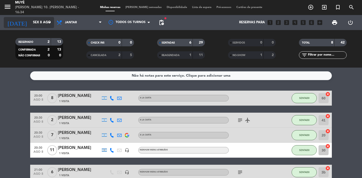
click at [35, 22] on input "Sex 8 ago" at bounding box center [52, 22] width 44 height 9
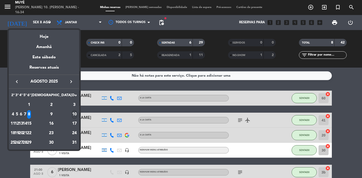
click at [72, 117] on div "10" at bounding box center [74, 114] width 5 height 9
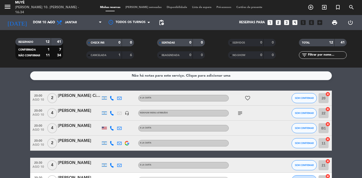
scroll to position [8, 0]
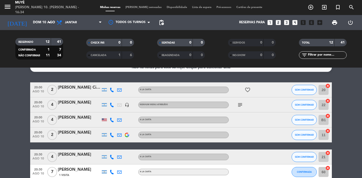
click at [242, 104] on icon "subject" at bounding box center [240, 105] width 6 height 6
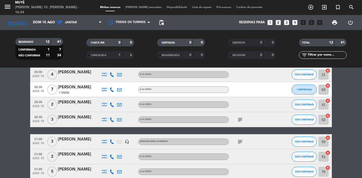
scroll to position [91, 0]
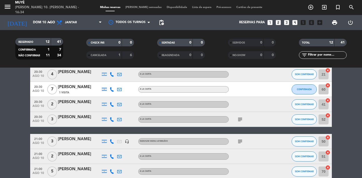
click at [239, 121] on icon "subject" at bounding box center [240, 120] width 6 height 6
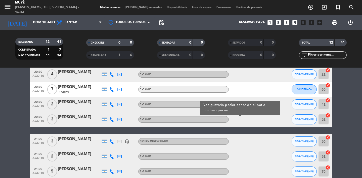
click at [241, 141] on icon "subject" at bounding box center [240, 142] width 6 height 6
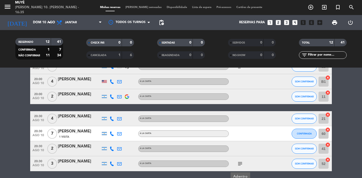
scroll to position [0, 0]
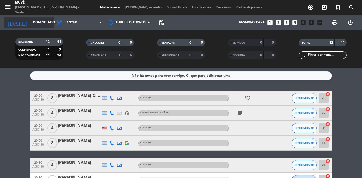
click at [39, 26] on input "Dom 10 ago" at bounding box center [52, 22] width 44 height 9
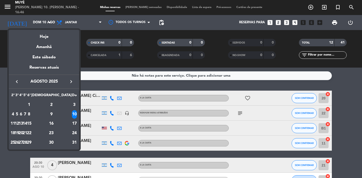
click at [15, 125] on div "11" at bounding box center [13, 124] width 4 height 9
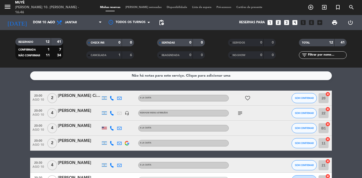
type input "Seg 11 ago"
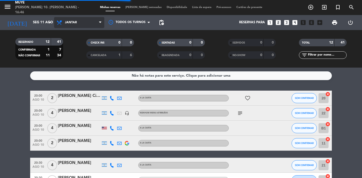
click at [81, 17] on span "Jantar" at bounding box center [79, 22] width 50 height 11
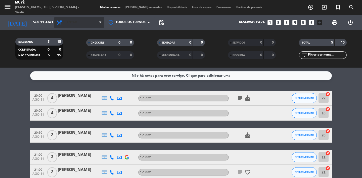
click at [82, 23] on span "Jantar" at bounding box center [79, 22] width 50 height 11
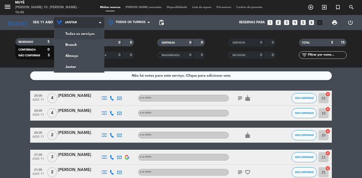
click at [82, 35] on div "menu [PERSON_NAME] 10. [PERSON_NAME] - 16:46 Minhas reservas Mesas semeadas Dis…" at bounding box center [181, 34] width 362 height 68
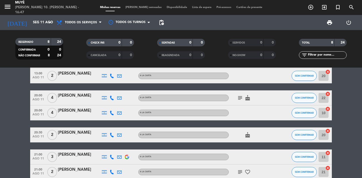
scroll to position [74, 0]
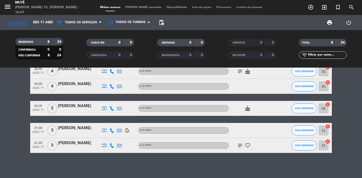
click at [242, 147] on icon "subject" at bounding box center [240, 146] width 6 height 6
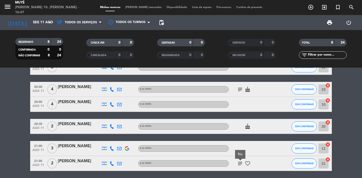
scroll to position [22, 0]
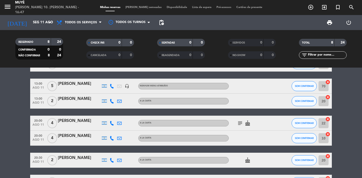
click at [309, 7] on icon "add_circle_outline" at bounding box center [310, 7] width 6 height 6
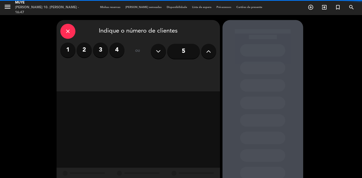
click at [91, 54] on div "1 2 3 4" at bounding box center [92, 50] width 64 height 15
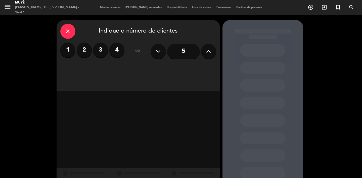
click at [88, 53] on label "2" at bounding box center [84, 50] width 15 height 15
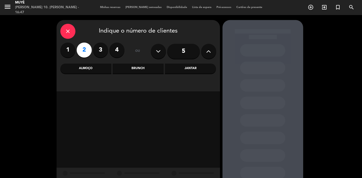
click at [181, 67] on div "Jantar" at bounding box center [190, 69] width 51 height 10
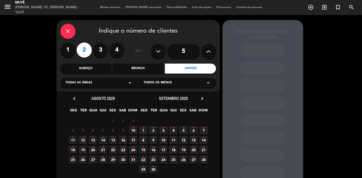
click at [71, 140] on span "11 •" at bounding box center [73, 140] width 8 height 8
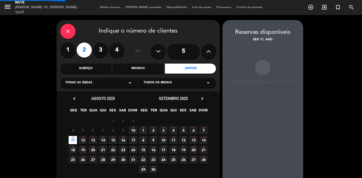
scroll to position [20, 0]
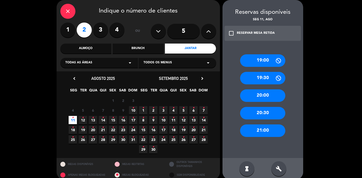
click at [260, 109] on div "20:30" at bounding box center [262, 113] width 45 height 13
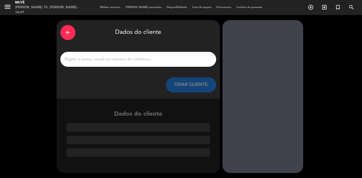
scroll to position [0, 0]
click at [185, 63] on input "1" at bounding box center [138, 59] width 148 height 7
paste input "Manuduranona"
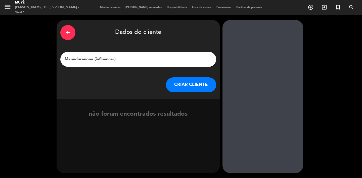
type input "Manuduranona (influencer)"
click at [200, 90] on button "CRIAR CLIENTE" at bounding box center [191, 85] width 50 height 15
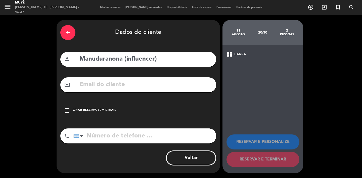
click at [100, 113] on div "Criar reserva sem e-mail" at bounding box center [94, 110] width 43 height 5
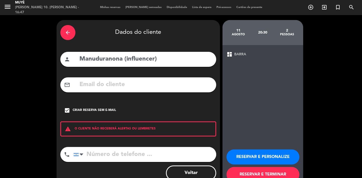
click at [254, 152] on button "RESERVAR E PERSONALIZE" at bounding box center [262, 157] width 73 height 15
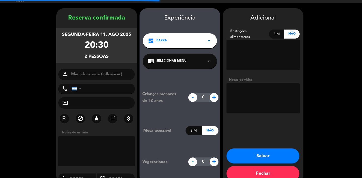
scroll to position [20, 0]
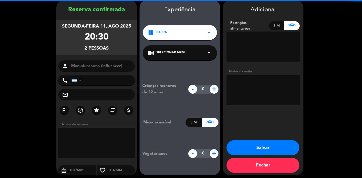
click at [248, 82] on textarea at bounding box center [262, 90] width 73 height 30
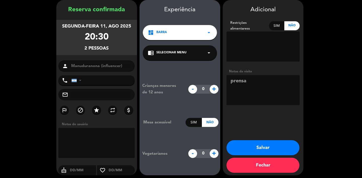
type textarea "prensa"
click at [278, 152] on button "Salvar" at bounding box center [262, 148] width 73 height 15
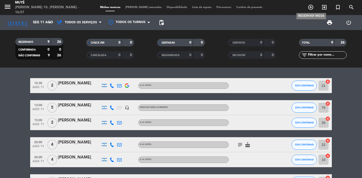
click at [309, 7] on icon "add_circle_outline" at bounding box center [310, 7] width 6 height 6
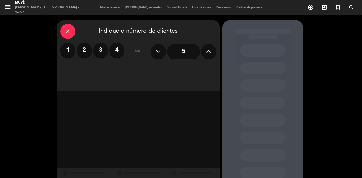
click at [115, 51] on label "4" at bounding box center [116, 50] width 15 height 15
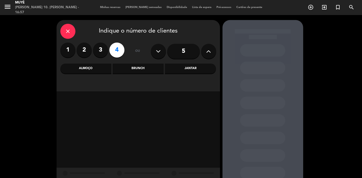
click at [93, 64] on div "Almoço" at bounding box center [85, 69] width 51 height 10
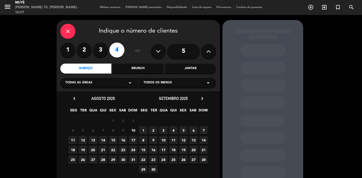
scroll to position [16, 0]
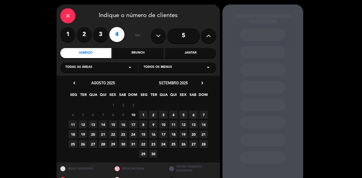
click at [74, 127] on span "11" at bounding box center [73, 125] width 8 height 8
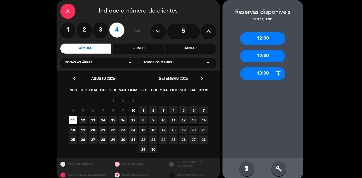
click at [263, 56] on div "12:30" at bounding box center [262, 56] width 45 height 13
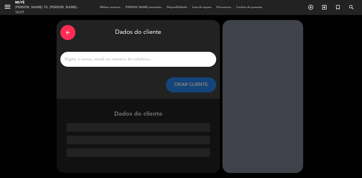
scroll to position [0, 0]
click at [174, 58] on input "1" at bounding box center [138, 59] width 148 height 7
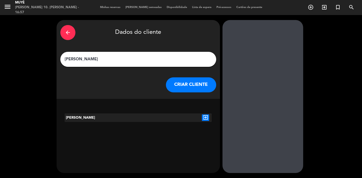
type input "[PERSON_NAME]"
click at [203, 84] on button "CRIAR CLIENTE" at bounding box center [191, 85] width 50 height 15
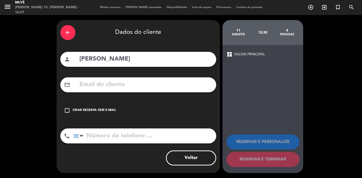
click at [92, 109] on div "Criar reserva sem e-mail" at bounding box center [94, 110] width 43 height 5
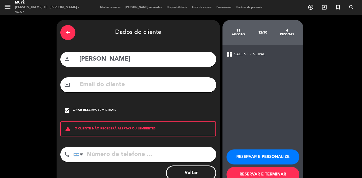
click at [246, 153] on button "RESERVAR E PERSONALIZE" at bounding box center [262, 157] width 73 height 15
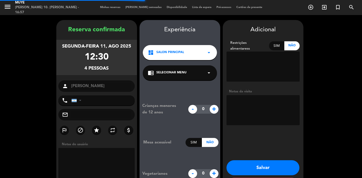
scroll to position [20, 0]
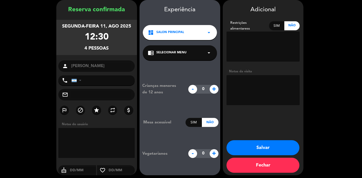
click at [243, 94] on textarea at bounding box center [262, 90] width 73 height 30
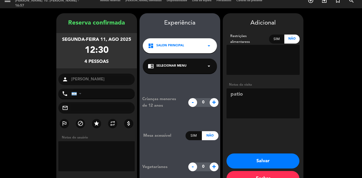
scroll to position [0, 0]
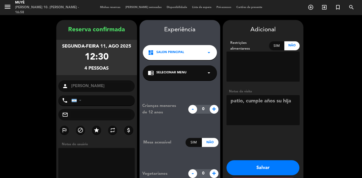
type textarea "patio, cumple años su hija"
click at [282, 163] on button "Salvar" at bounding box center [262, 168] width 73 height 15
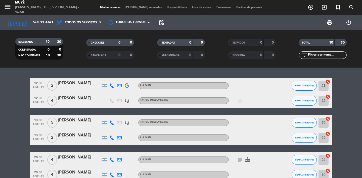
click at [241, 104] on div "subject" at bounding box center [250, 100] width 45 height 15
click at [240, 102] on icon "subject" at bounding box center [240, 101] width 6 height 6
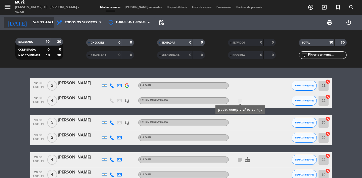
click at [38, 20] on input "Seg 11 ago" at bounding box center [52, 22] width 44 height 9
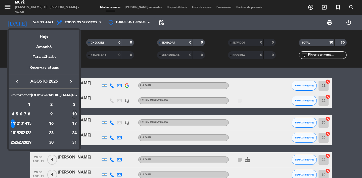
click at [19, 126] on div "12" at bounding box center [17, 124] width 4 height 9
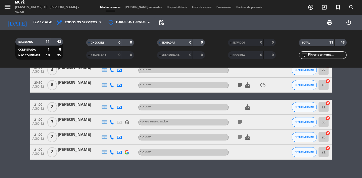
scroll to position [105, 0]
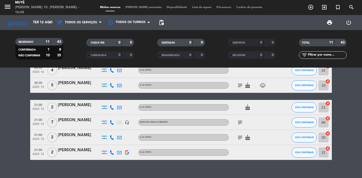
click at [239, 136] on icon "subject" at bounding box center [240, 138] width 6 height 6
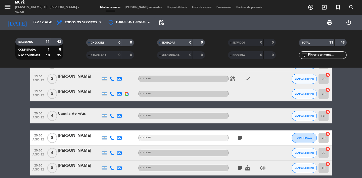
scroll to position [0, 0]
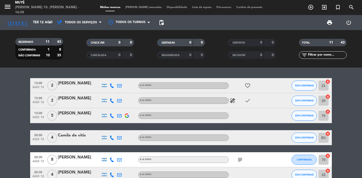
click at [247, 86] on icon "favorite_border" at bounding box center [247, 86] width 6 height 6
click at [233, 102] on icon "healing" at bounding box center [232, 101] width 6 height 6
click at [247, 101] on icon "check" at bounding box center [247, 101] width 6 height 6
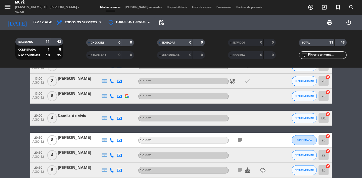
click at [238, 140] on icon "subject" at bounding box center [240, 141] width 6 height 6
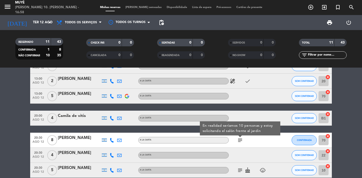
click at [111, 141] on icon at bounding box center [111, 140] width 5 height 5
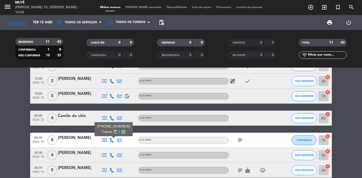
click at [113, 132] on span "content_paste" at bounding box center [115, 132] width 4 height 4
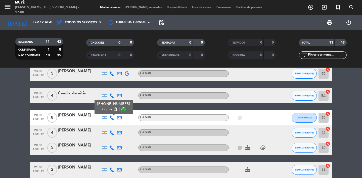
scroll to position [43, 0]
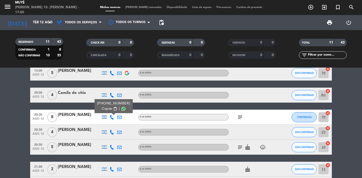
click at [239, 146] on icon "subject" at bounding box center [240, 148] width 6 height 6
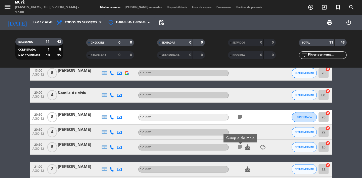
scroll to position [71, 0]
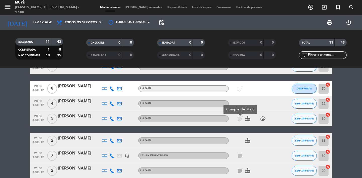
click at [238, 158] on icon "subject" at bounding box center [240, 156] width 6 height 6
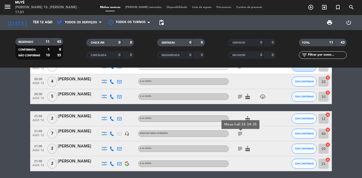
scroll to position [99, 0]
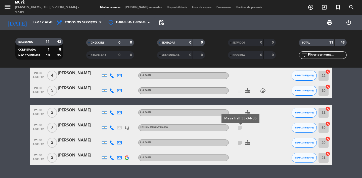
click at [240, 145] on icon "subject" at bounding box center [240, 143] width 6 height 6
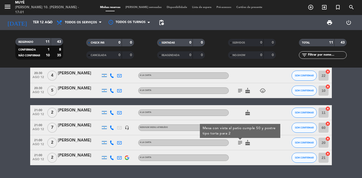
scroll to position [0, 0]
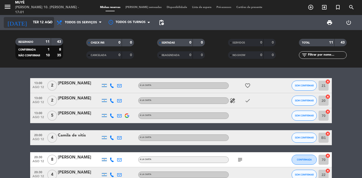
click at [42, 22] on input "Ter 12 ago" at bounding box center [52, 22] width 44 height 9
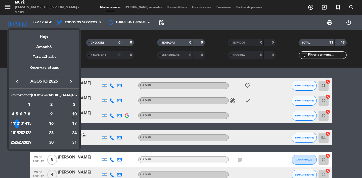
click at [23, 123] on div "13" at bounding box center [21, 124] width 4 height 9
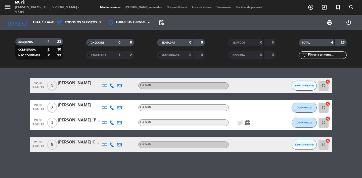
click at [239, 122] on icon "subject" at bounding box center [240, 123] width 6 height 6
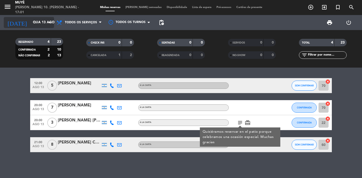
click at [37, 24] on input "Qua 13 ago" at bounding box center [52, 22] width 44 height 9
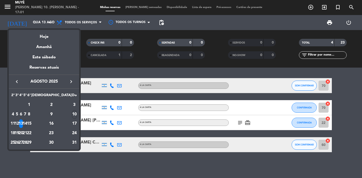
click at [27, 124] on div "14" at bounding box center [25, 124] width 4 height 9
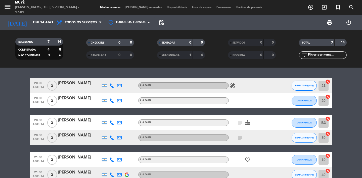
click at [233, 86] on icon "healing" at bounding box center [232, 86] width 6 height 6
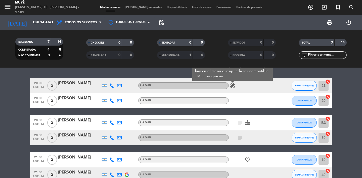
click at [345, 105] on bookings-row "20:00 ago 14 2 [PERSON_NAME] A [PERSON_NAME] healing Comensal con Penfigo Vulga…" at bounding box center [181, 137] width 362 height 119
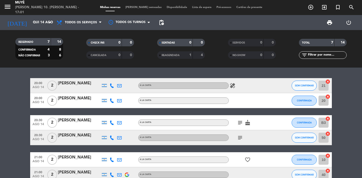
click at [234, 89] on div "healing" at bounding box center [250, 85] width 45 height 15
click at [234, 83] on icon "healing" at bounding box center [232, 86] width 6 height 6
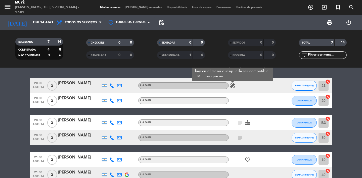
scroll to position [22, 0]
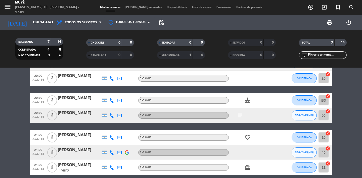
click at [240, 100] on icon "subject" at bounding box center [240, 101] width 6 height 6
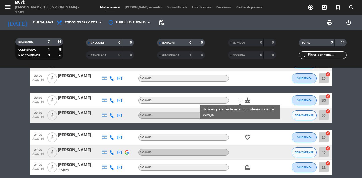
click at [266, 100] on div "subject Hola es para festejar el cumpleaños de mi pareja, cake" at bounding box center [250, 100] width 45 height 15
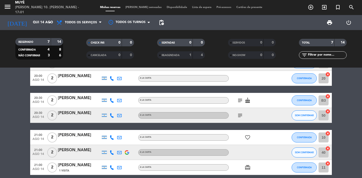
click at [239, 116] on icon "subject" at bounding box center [240, 116] width 6 height 6
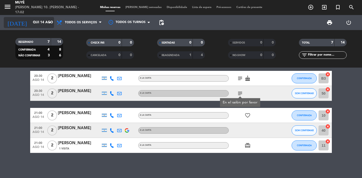
click at [30, 24] on input "Qui 14 ago" at bounding box center [52, 22] width 44 height 9
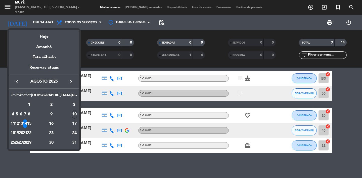
click at [31, 122] on div "15" at bounding box center [29, 124] width 4 height 9
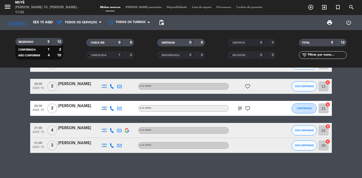
scroll to position [0, 0]
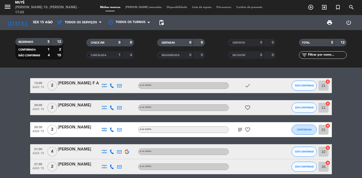
click at [239, 130] on icon "subject" at bounding box center [240, 130] width 6 height 6
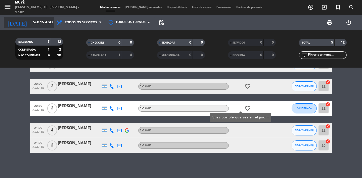
click at [32, 19] on input "Sex 15 ago" at bounding box center [52, 22] width 44 height 9
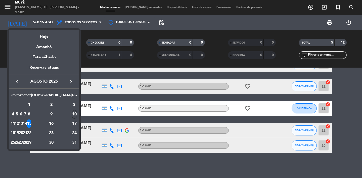
click at [62, 124] on div "16" at bounding box center [51, 124] width 36 height 9
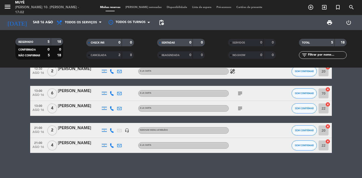
scroll to position [0, 0]
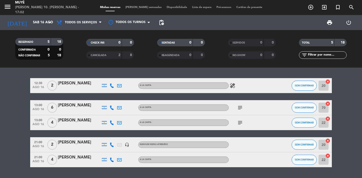
click at [229, 86] on span "healing" at bounding box center [232, 86] width 8 height 6
click at [232, 86] on icon "healing" at bounding box center [232, 86] width 6 height 6
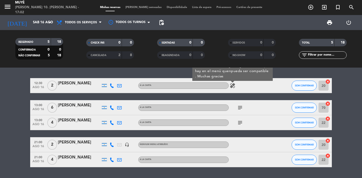
click at [250, 98] on div "12:30 ago 16 2 [PERSON_NAME] A [PERSON_NAME] healing Comensal con Penfigo Vulga…" at bounding box center [180, 122] width 301 height 89
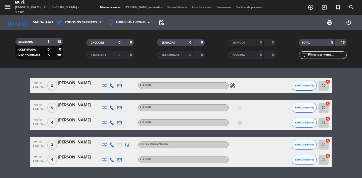
click at [238, 106] on icon "subject" at bounding box center [240, 108] width 6 height 6
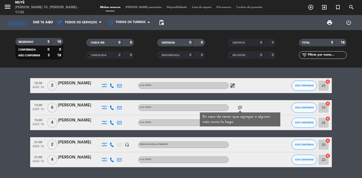
click at [254, 104] on div "subject En caso de tener que agregar a alguien más como lo hago" at bounding box center [250, 107] width 45 height 15
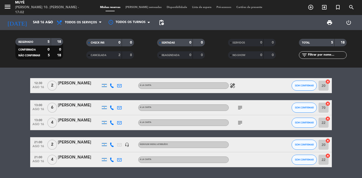
click at [240, 119] on div "subject" at bounding box center [250, 122] width 45 height 15
click at [239, 123] on icon "subject" at bounding box center [240, 123] width 6 height 6
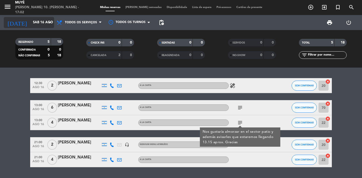
click at [51, 26] on input "Sáb 16 ago" at bounding box center [52, 22] width 44 height 9
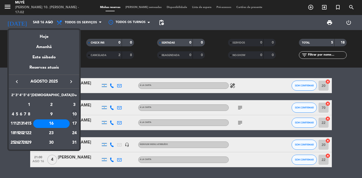
click at [75, 126] on div "17" at bounding box center [74, 124] width 5 height 9
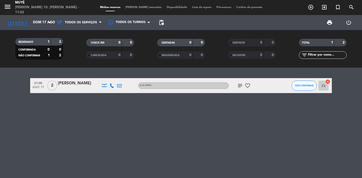
click at [236, 86] on span "subject" at bounding box center [240, 86] width 8 height 6
click at [239, 86] on icon "subject" at bounding box center [240, 86] width 6 height 6
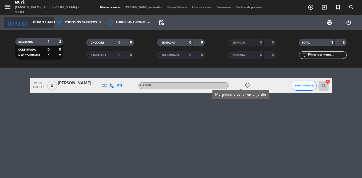
click at [41, 20] on input "Dom 17 ago" at bounding box center [52, 22] width 44 height 9
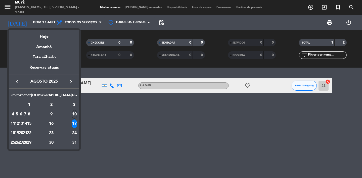
click at [15, 132] on div "18" at bounding box center [13, 133] width 4 height 9
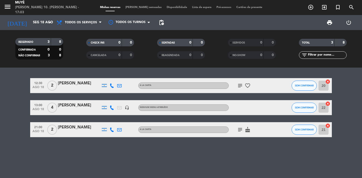
click at [237, 86] on icon "subject" at bounding box center [240, 86] width 6 height 6
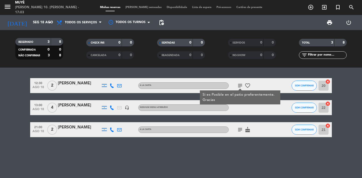
click at [239, 132] on icon "subject" at bounding box center [240, 130] width 6 height 6
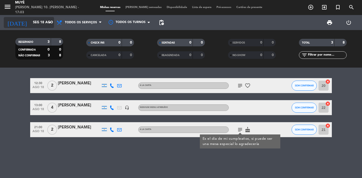
click at [46, 25] on input "Seg 18 ago" at bounding box center [52, 22] width 44 height 9
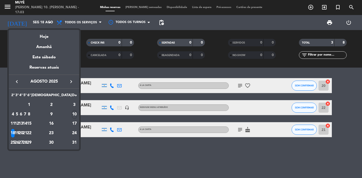
click at [19, 131] on td "19" at bounding box center [17, 134] width 4 height 10
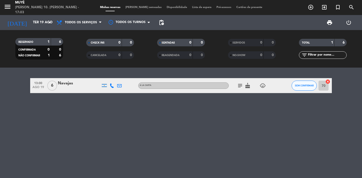
click at [241, 87] on icon "subject" at bounding box center [240, 86] width 6 height 6
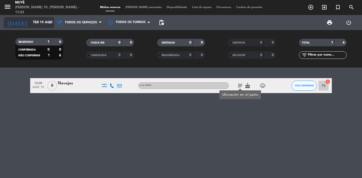
click at [35, 20] on input "Ter 19 ago" at bounding box center [52, 22] width 44 height 9
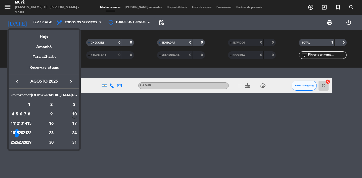
click at [23, 136] on div "20" at bounding box center [21, 133] width 4 height 9
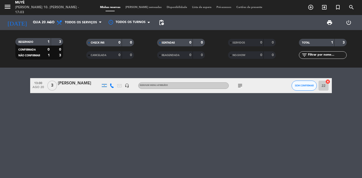
click at [238, 83] on icon "subject" at bounding box center [240, 86] width 6 height 6
click at [35, 18] on input "Qua 20 ago" at bounding box center [52, 22] width 44 height 9
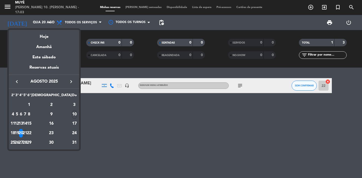
click at [27, 134] on div "21" at bounding box center [25, 133] width 4 height 9
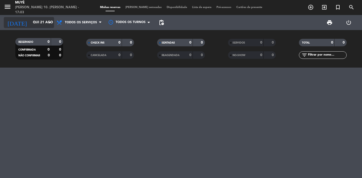
click at [48, 21] on icon "arrow_drop_down" at bounding box center [50, 23] width 6 height 6
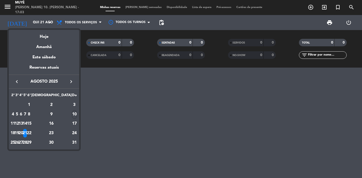
click at [31, 136] on div "22" at bounding box center [29, 133] width 4 height 9
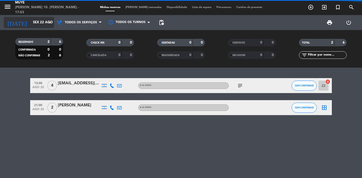
click at [47, 22] on icon "arrow_drop_down" at bounding box center [50, 23] width 6 height 6
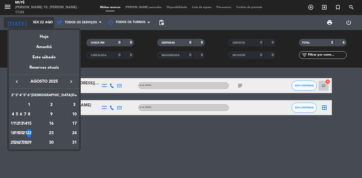
click at [47, 22] on div at bounding box center [181, 89] width 362 height 178
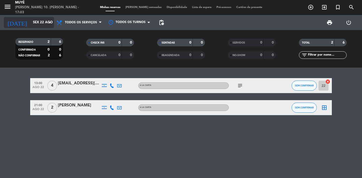
click at [47, 22] on icon "arrow_drop_down" at bounding box center [50, 23] width 6 height 6
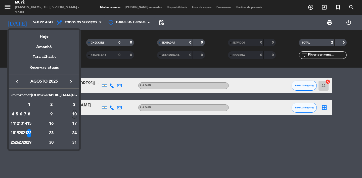
click at [237, 85] on div at bounding box center [181, 89] width 362 height 178
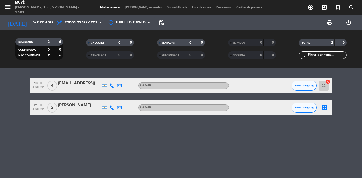
click at [237, 85] on icon "subject" at bounding box center [240, 86] width 6 height 6
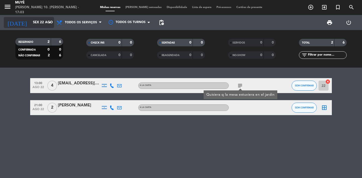
click at [34, 26] on input "Sex 22 ago" at bounding box center [52, 22] width 44 height 9
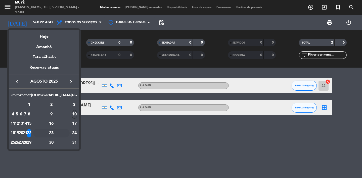
click at [63, 133] on div "23" at bounding box center [51, 133] width 36 height 9
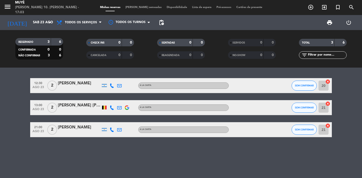
click at [103, 107] on div at bounding box center [104, 108] width 5 height 4
click at [111, 108] on icon at bounding box center [111, 108] width 5 height 5
click at [105, 145] on div "12:30 ago 23 2 [PERSON_NAME] A [PERSON_NAME] SEM CONFIRMAR 20 cancel 13:00 ago …" at bounding box center [181, 123] width 362 height 111
click at [46, 19] on input "Sáb 23 ago" at bounding box center [52, 22] width 44 height 9
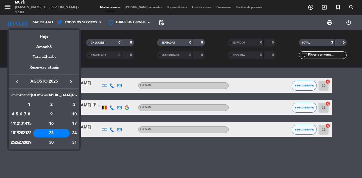
click at [72, 131] on div "24" at bounding box center [74, 133] width 5 height 9
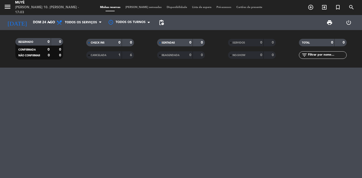
click at [45, 29] on div "[DATE] [PERSON_NAME] 24 ago arrow_drop_down" at bounding box center [29, 22] width 50 height 15
click at [45, 26] on input "Dom 24 ago" at bounding box center [52, 22] width 44 height 9
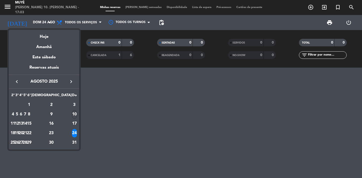
click at [11, 144] on div "2ª 3ª 4ª 5ª 6ª Sá Do AGO 1 2 3 4 5 6 7 8 9 10 11 12 13 14 15 16 17 18 19 20 21 …" at bounding box center [44, 119] width 70 height 61
click at [15, 144] on div "25" at bounding box center [13, 143] width 4 height 9
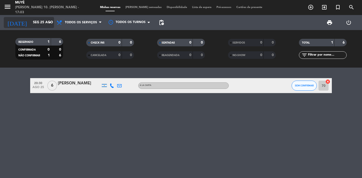
click at [31, 25] on input "Seg 25 ago" at bounding box center [52, 22] width 44 height 9
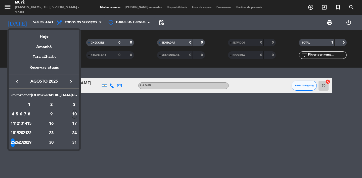
click at [19, 139] on div "26" at bounding box center [17, 143] width 4 height 9
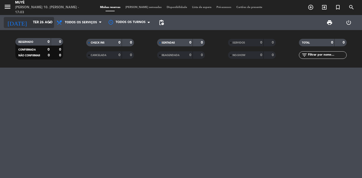
click at [39, 23] on input "Ter 26 ago" at bounding box center [52, 22] width 44 height 9
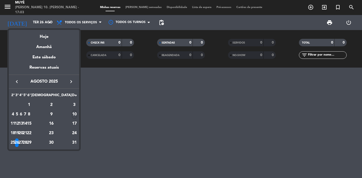
click at [23, 142] on div "27" at bounding box center [21, 143] width 4 height 9
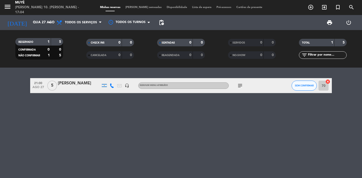
click at [240, 87] on icon "subject" at bounding box center [240, 86] width 6 height 6
click at [31, 17] on div "[DATE] Qua 27 ago arrow_drop_down" at bounding box center [29, 22] width 50 height 11
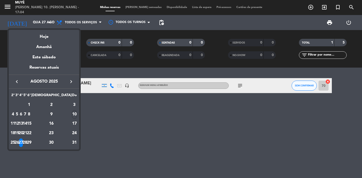
click at [27, 144] on div "28" at bounding box center [25, 143] width 4 height 9
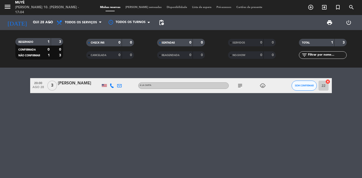
click at [239, 84] on icon "subject" at bounding box center [240, 86] width 6 height 6
click at [30, 22] on input "Qui 28 ago" at bounding box center [52, 22] width 44 height 9
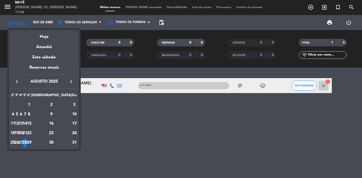
click at [31, 143] on div "29" at bounding box center [29, 143] width 4 height 9
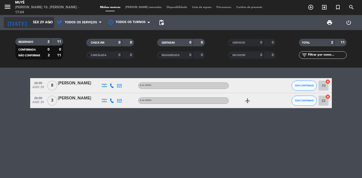
click at [43, 20] on input "Sex 29 ago" at bounding box center [52, 22] width 44 height 9
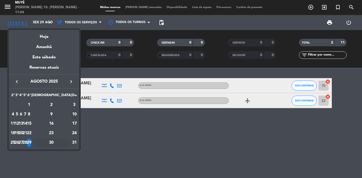
click at [64, 141] on div "30" at bounding box center [51, 143] width 36 height 9
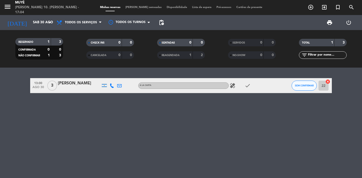
click at [231, 86] on icon "healing" at bounding box center [232, 86] width 6 height 6
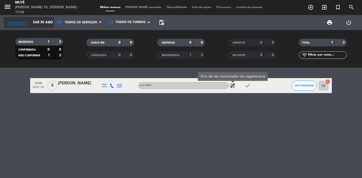
click at [30, 25] on input "Sáb 30 ago" at bounding box center [52, 22] width 44 height 9
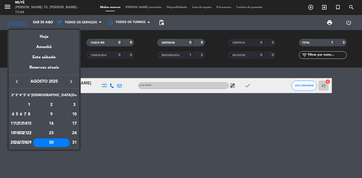
click at [72, 142] on div "31" at bounding box center [74, 143] width 5 height 9
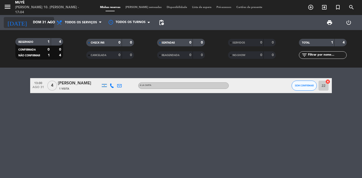
click at [41, 23] on input "Dom 31 ago" at bounding box center [52, 22] width 44 height 9
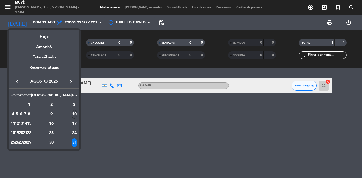
click at [73, 82] on icon "keyboard_arrow_right" at bounding box center [71, 82] width 6 height 6
click at [15, 113] on div "1" at bounding box center [13, 114] width 4 height 9
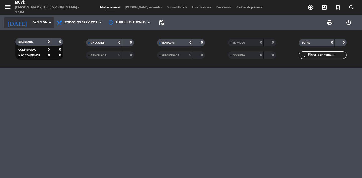
click at [37, 19] on input "Seg 1 set" at bounding box center [52, 22] width 44 height 9
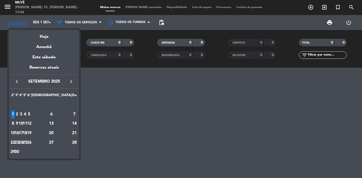
click at [19, 112] on div "2" at bounding box center [17, 114] width 4 height 9
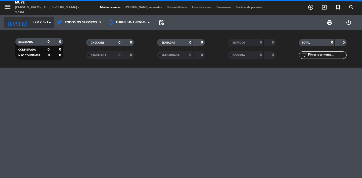
click at [46, 18] on input "Ter 2 set" at bounding box center [52, 22] width 44 height 9
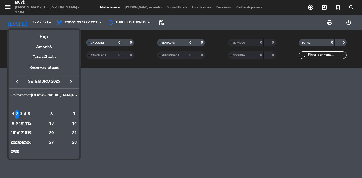
click at [23, 115] on div "3" at bounding box center [21, 114] width 4 height 9
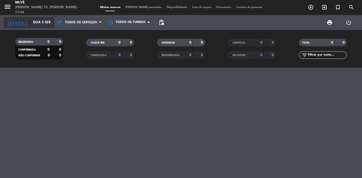
click at [45, 22] on input "Qua 3 set" at bounding box center [52, 22] width 44 height 9
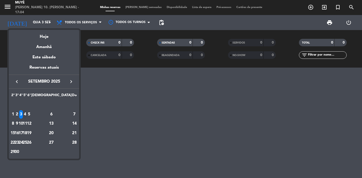
click at [27, 115] on div "4" at bounding box center [25, 114] width 4 height 9
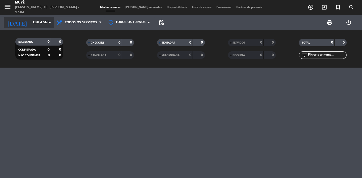
click at [45, 22] on input "Qui 4 set" at bounding box center [52, 22] width 44 height 9
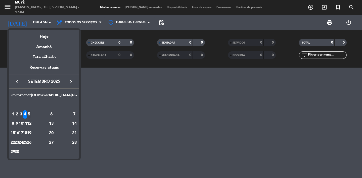
click at [31, 115] on div "5" at bounding box center [29, 114] width 4 height 9
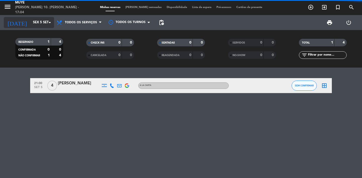
click at [45, 22] on input "Sex 5 set" at bounding box center [52, 22] width 44 height 9
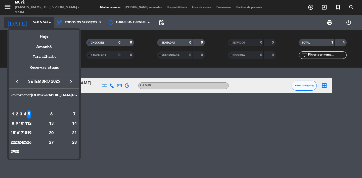
click at [45, 22] on div at bounding box center [181, 89] width 362 height 178
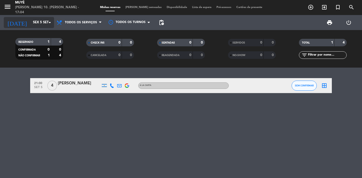
click at [50, 24] on icon "arrow_drop_down" at bounding box center [50, 23] width 6 height 6
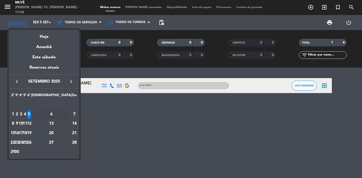
click at [61, 116] on div "6" at bounding box center [51, 114] width 36 height 9
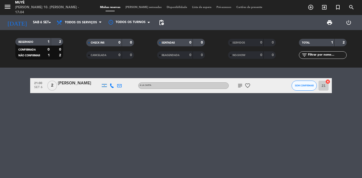
click at [239, 86] on icon "subject" at bounding box center [240, 86] width 6 height 6
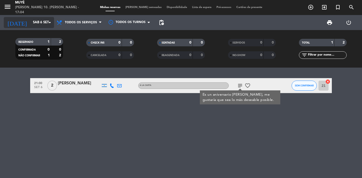
click at [45, 26] on input "Sáb 6 set" at bounding box center [52, 22] width 44 height 9
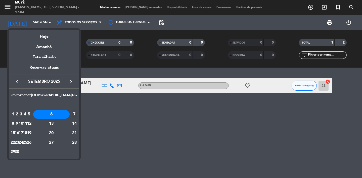
click at [72, 115] on div "7" at bounding box center [74, 114] width 5 height 9
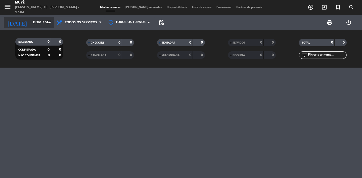
click at [45, 19] on input "Dom 7 set" at bounding box center [52, 22] width 44 height 9
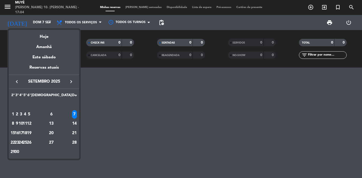
click at [15, 126] on div "8" at bounding box center [13, 124] width 4 height 9
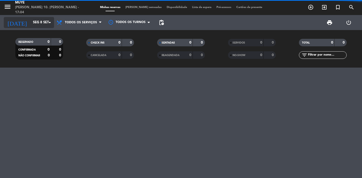
click at [38, 22] on input "Seg 8 set" at bounding box center [52, 22] width 44 height 9
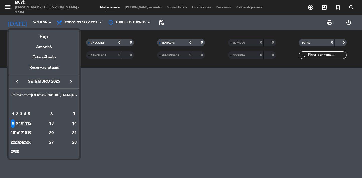
click at [19, 124] on div "9" at bounding box center [17, 124] width 4 height 9
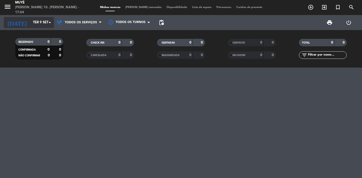
click at [51, 25] on icon "arrow_drop_down" at bounding box center [50, 23] width 6 height 6
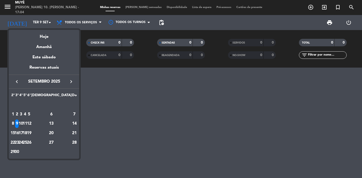
click at [23, 126] on div "10" at bounding box center [21, 124] width 4 height 9
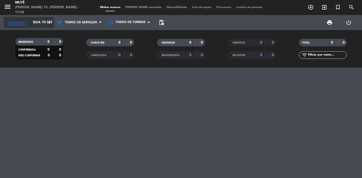
click at [45, 24] on input "Qua 10 set" at bounding box center [52, 22] width 44 height 9
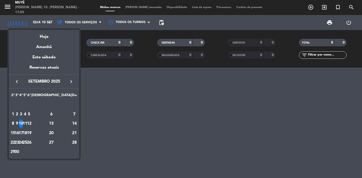
click at [27, 121] on div "11" at bounding box center [25, 124] width 4 height 9
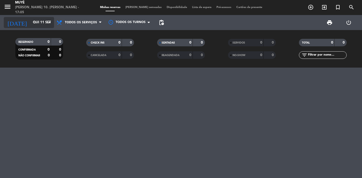
click at [41, 18] on input "Qui 11 set" at bounding box center [52, 22] width 44 height 9
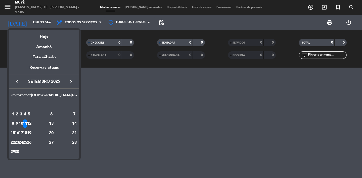
click at [31, 123] on div "12" at bounding box center [29, 124] width 4 height 9
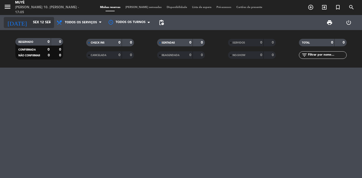
click at [46, 26] on input "Sex 12 set" at bounding box center [52, 22] width 44 height 9
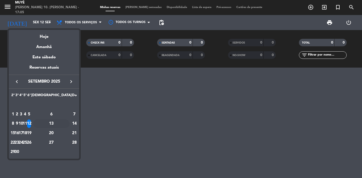
click at [61, 126] on div "13" at bounding box center [51, 124] width 36 height 9
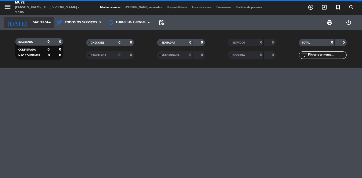
click at [42, 22] on input "Sáb 13 set" at bounding box center [52, 22] width 44 height 9
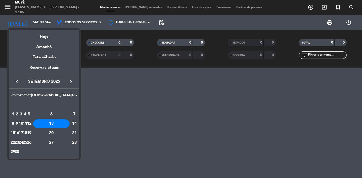
click at [72, 125] on div "14" at bounding box center [74, 124] width 5 height 9
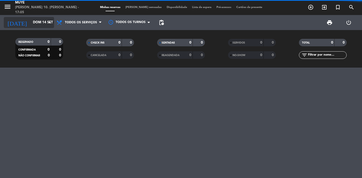
click at [36, 21] on input "Dom 14 set" at bounding box center [52, 22] width 44 height 9
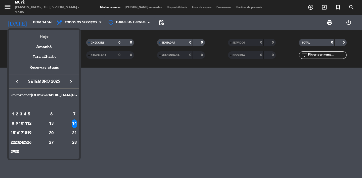
click at [45, 36] on div "Hoje" at bounding box center [44, 35] width 70 height 10
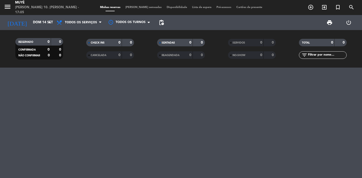
type input "Dom 10 ago"
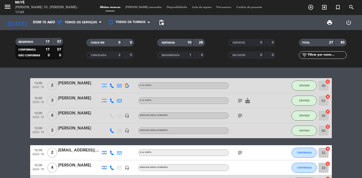
click at [238, 101] on icon "subject" at bounding box center [240, 101] width 6 height 6
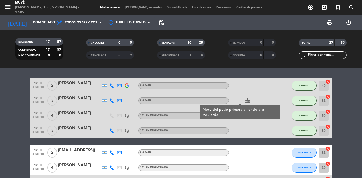
click at [238, 101] on icon "subject" at bounding box center [240, 101] width 6 height 6
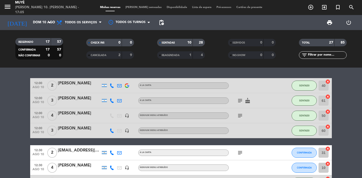
click at [238, 117] on icon "subject" at bounding box center [240, 116] width 6 height 6
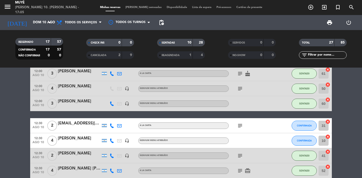
scroll to position [27, 0]
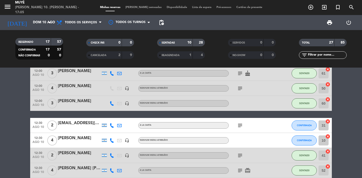
click at [239, 128] on icon "subject" at bounding box center [240, 126] width 6 height 6
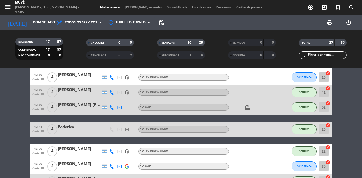
click at [237, 109] on icon "subject" at bounding box center [240, 108] width 6 height 6
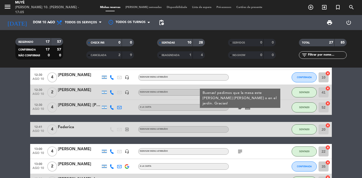
click at [241, 95] on div "Buenas! pedimos que la mesa este [PERSON_NAME] [PERSON_NAME] o en el jardín. Gr…" at bounding box center [239, 99] width 75 height 16
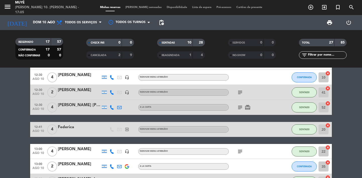
click at [241, 95] on icon "subject" at bounding box center [240, 93] width 6 height 6
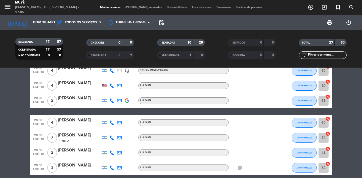
scroll to position [326, 0]
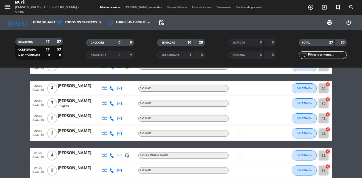
click at [238, 134] on icon "subject" at bounding box center [240, 134] width 6 height 6
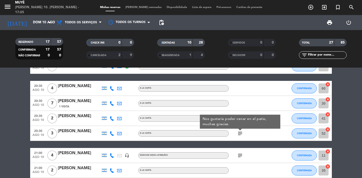
scroll to position [347, 0]
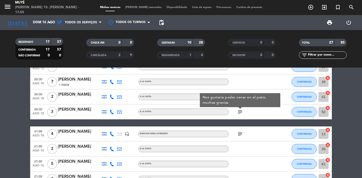
click at [239, 134] on icon "subject" at bounding box center [240, 134] width 6 height 6
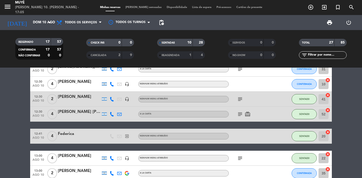
scroll to position [0, 0]
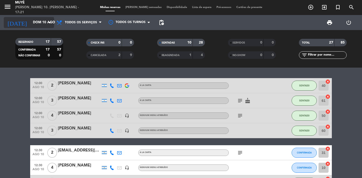
click at [42, 24] on input "Dom 10 ago" at bounding box center [52, 22] width 44 height 9
